Goal: Find specific page/section: Find specific page/section

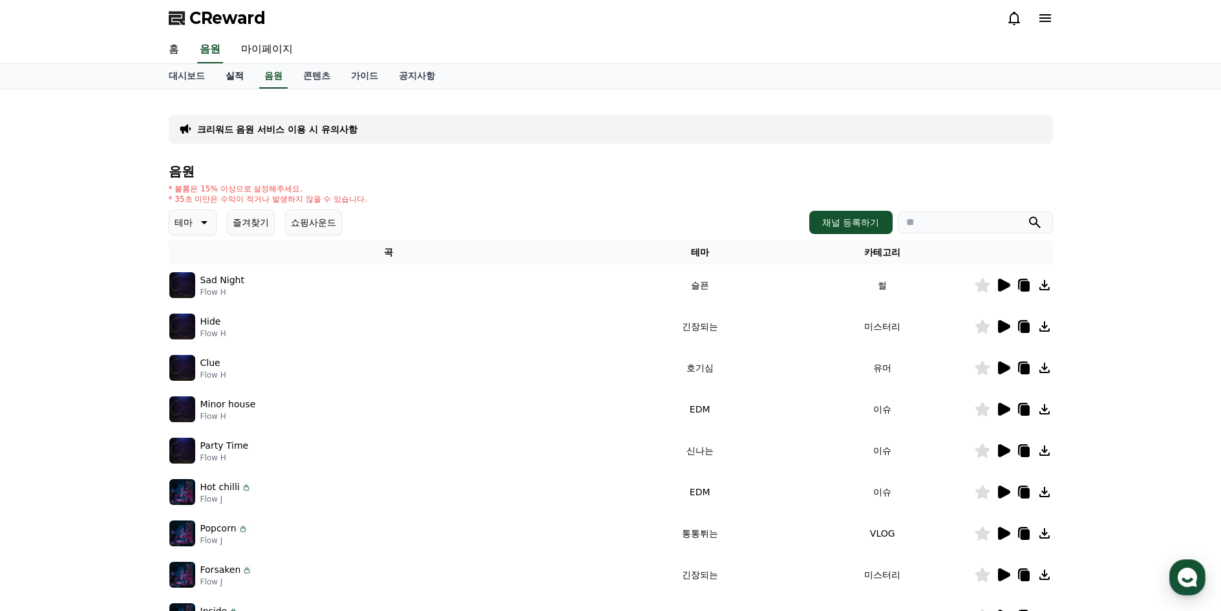
click at [235, 77] on link "실적" at bounding box center [234, 76] width 39 height 25
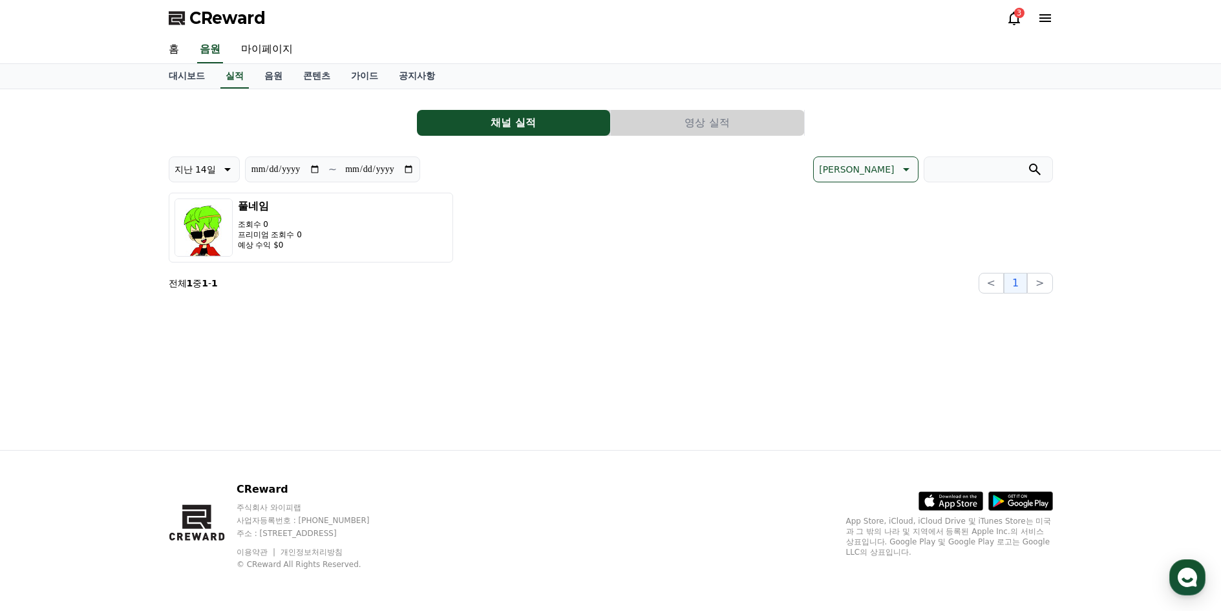
click at [726, 121] on button "영상 실적" at bounding box center [707, 123] width 193 height 26
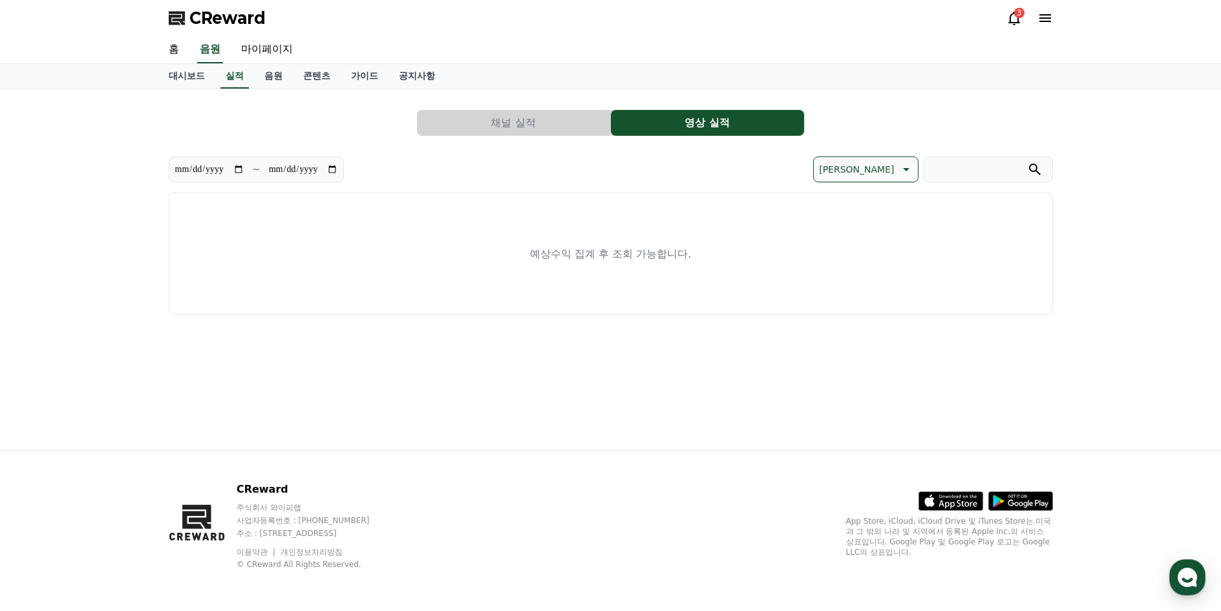
click at [493, 124] on button "채널 실적" at bounding box center [513, 123] width 193 height 26
